Goal: Task Accomplishment & Management: Complete application form

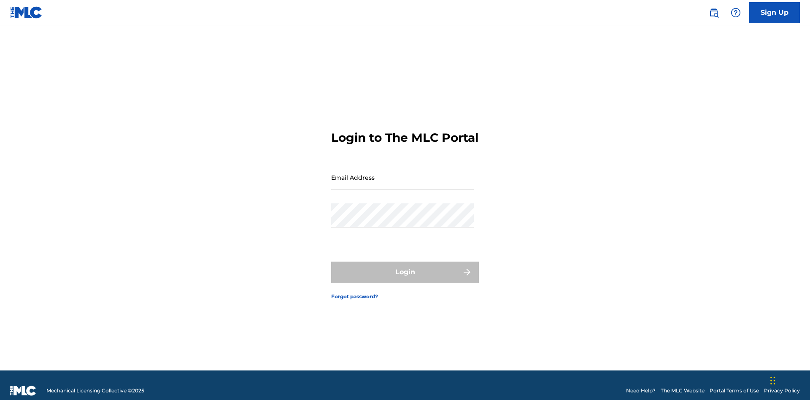
scroll to position [11, 0]
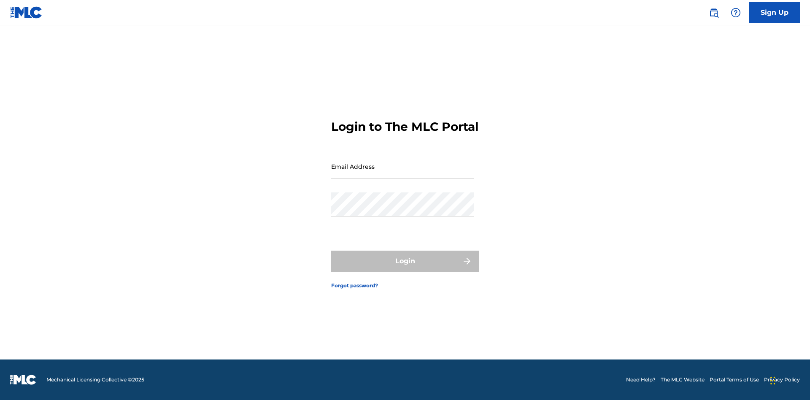
click at [403, 173] on input "Email Address" at bounding box center [402, 166] width 143 height 24
type input "[EMAIL_ADDRESS][DOMAIN_NAME]"
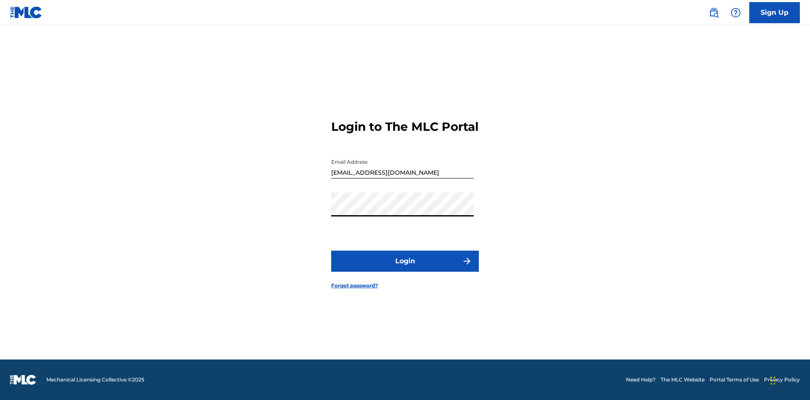
click at [405, 268] on button "Login" at bounding box center [405, 261] width 148 height 21
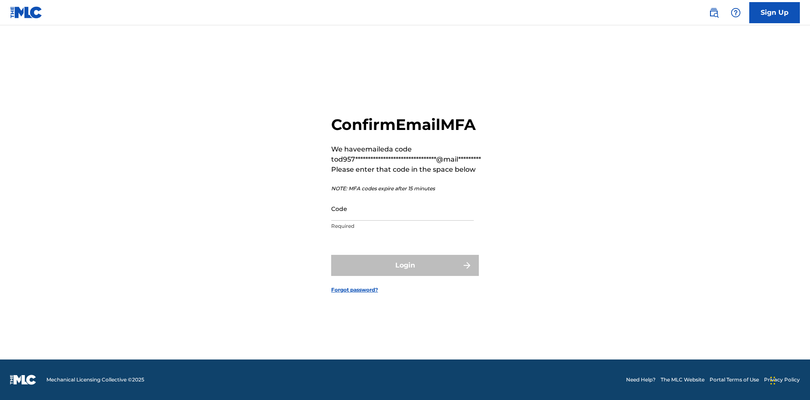
click at [403, 209] on input "Code" at bounding box center [402, 209] width 143 height 24
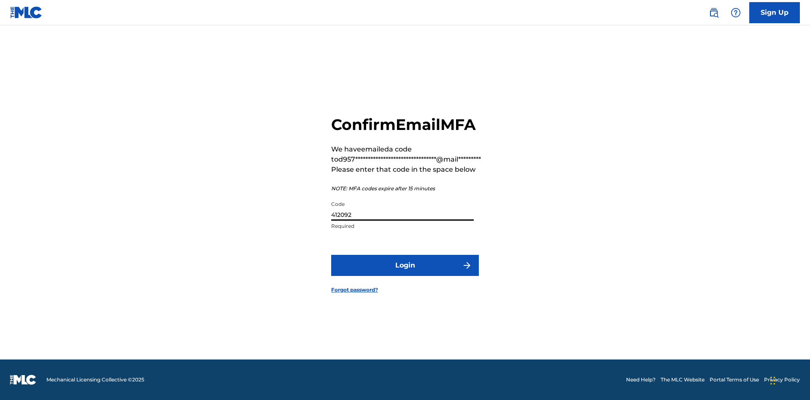
type input "412092"
click at [405, 265] on button "Login" at bounding box center [405, 265] width 148 height 21
